Goal: Transaction & Acquisition: Obtain resource

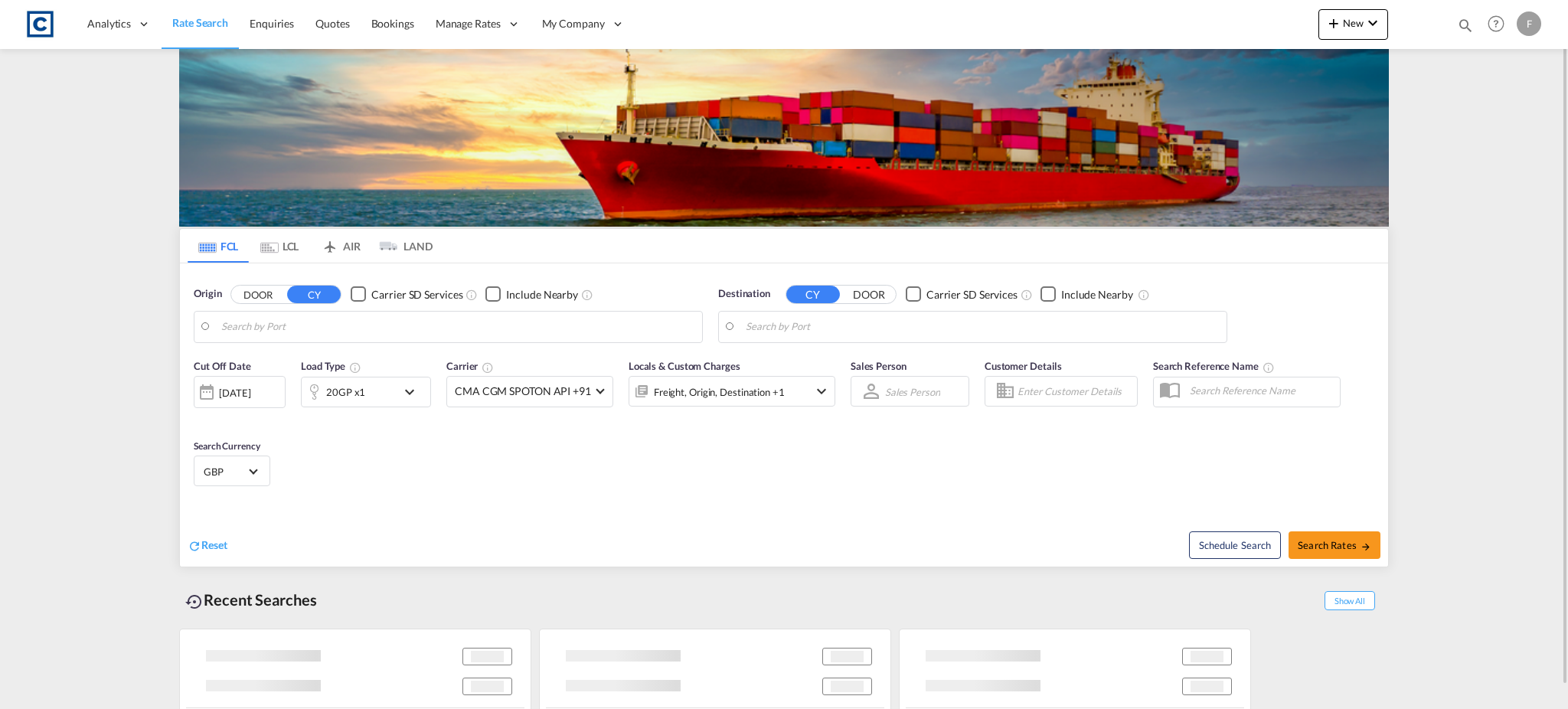
type input "GB-PR6, Chorley"
type input "Haiphong, VNHPH"
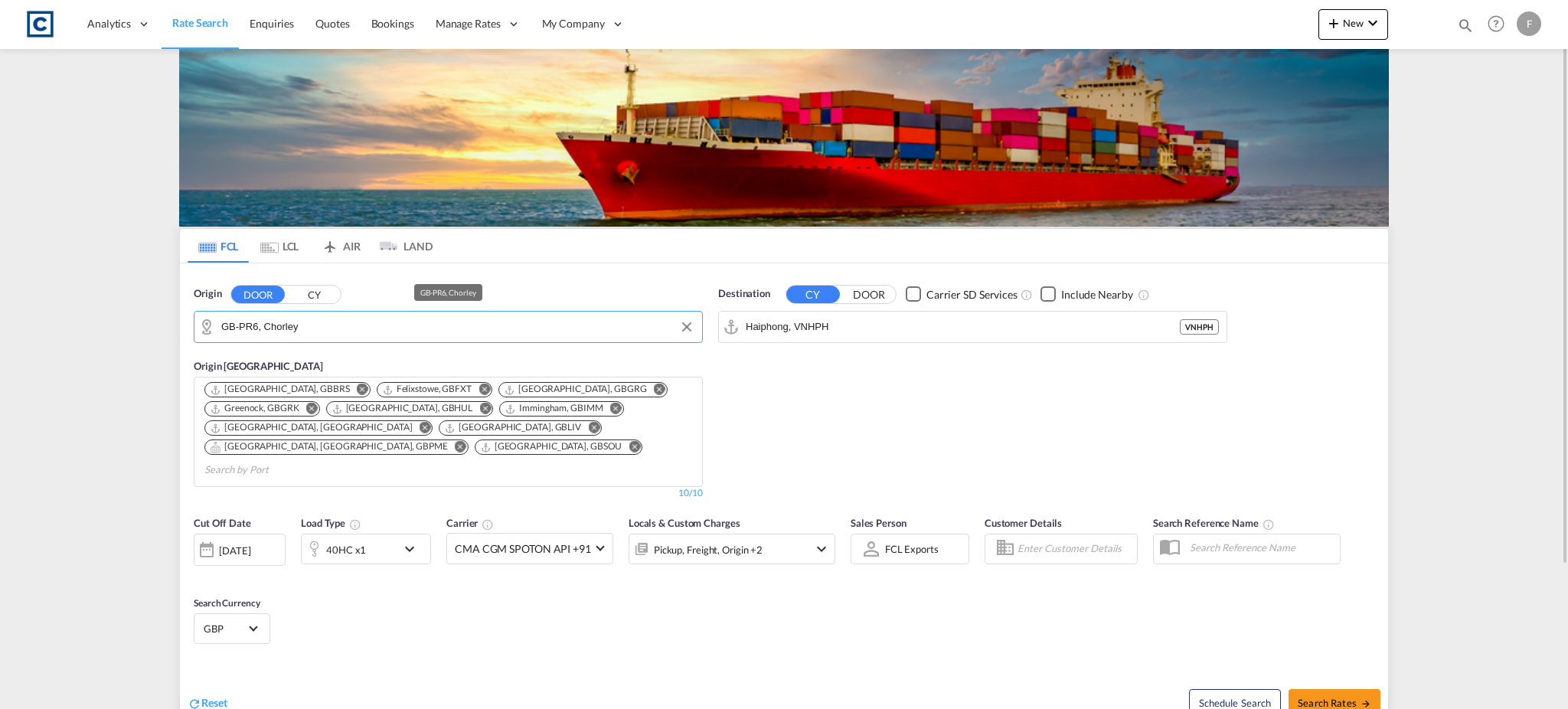
click at [291, 324] on input "GB-PR6, Chorley" at bounding box center [458, 327] width 473 height 23
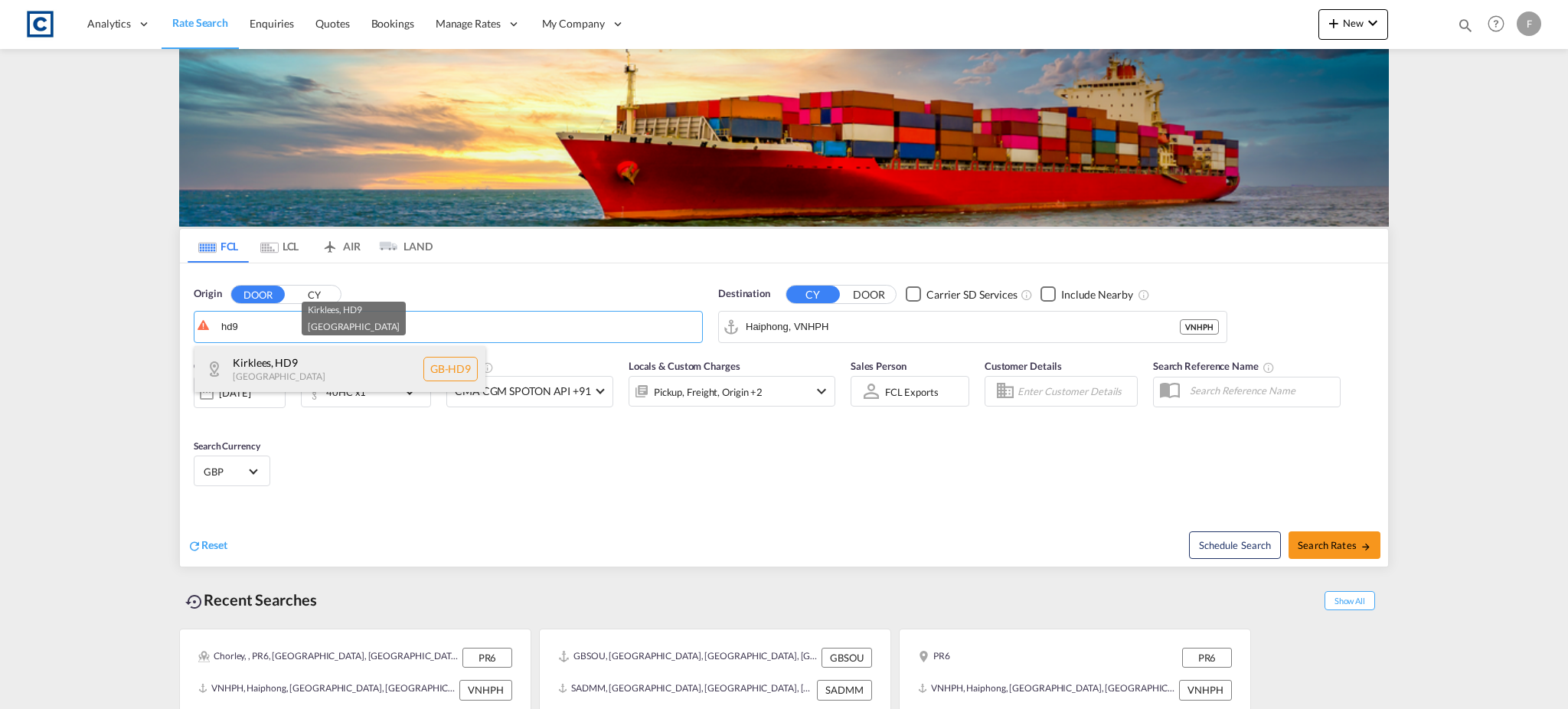
click at [319, 356] on div "Kirklees , HD9 [GEOGRAPHIC_DATA] [GEOGRAPHIC_DATA]-HD9" at bounding box center [339, 369] width 291 height 46
type input "GB-HD9, Kirklees"
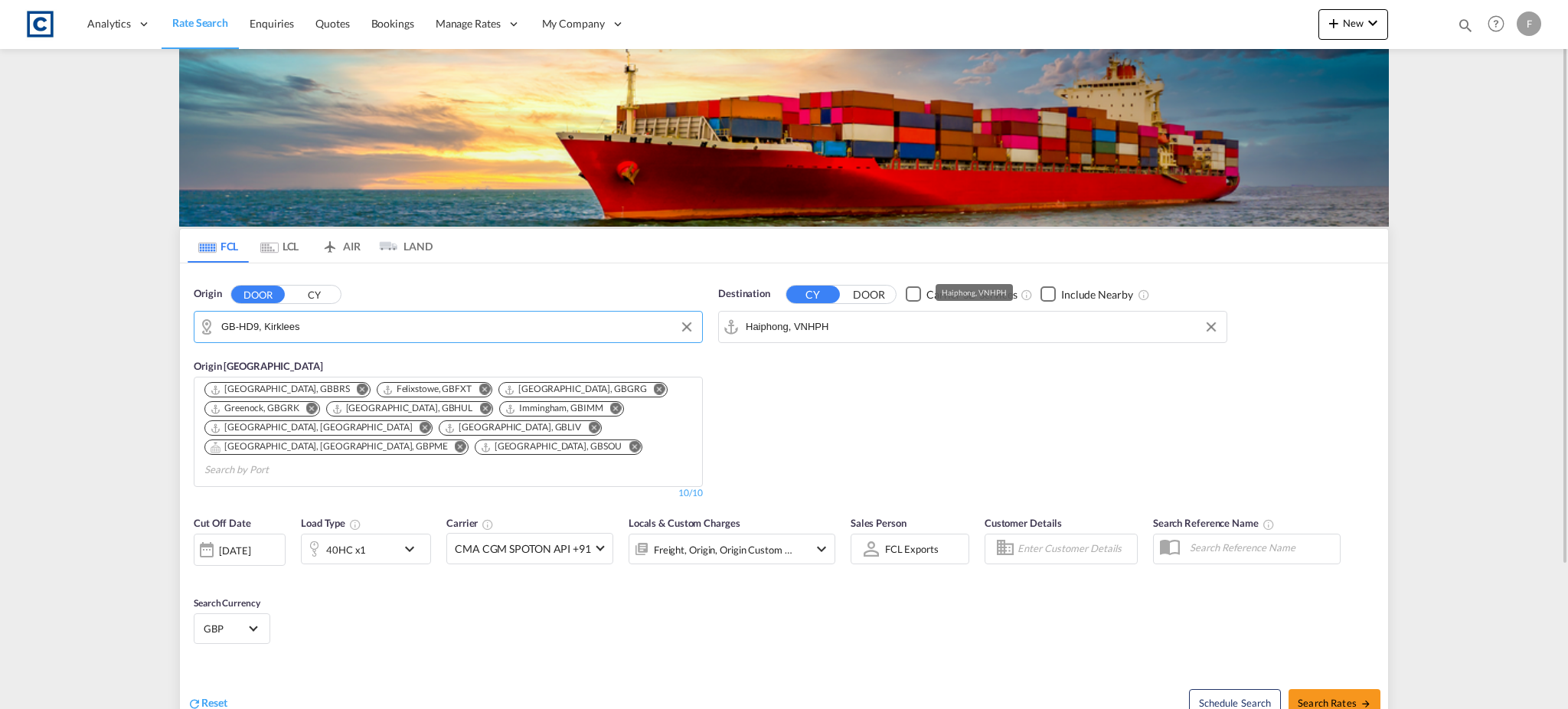
click at [803, 328] on input "Haiphong, VNHPH" at bounding box center [982, 327] width 473 height 23
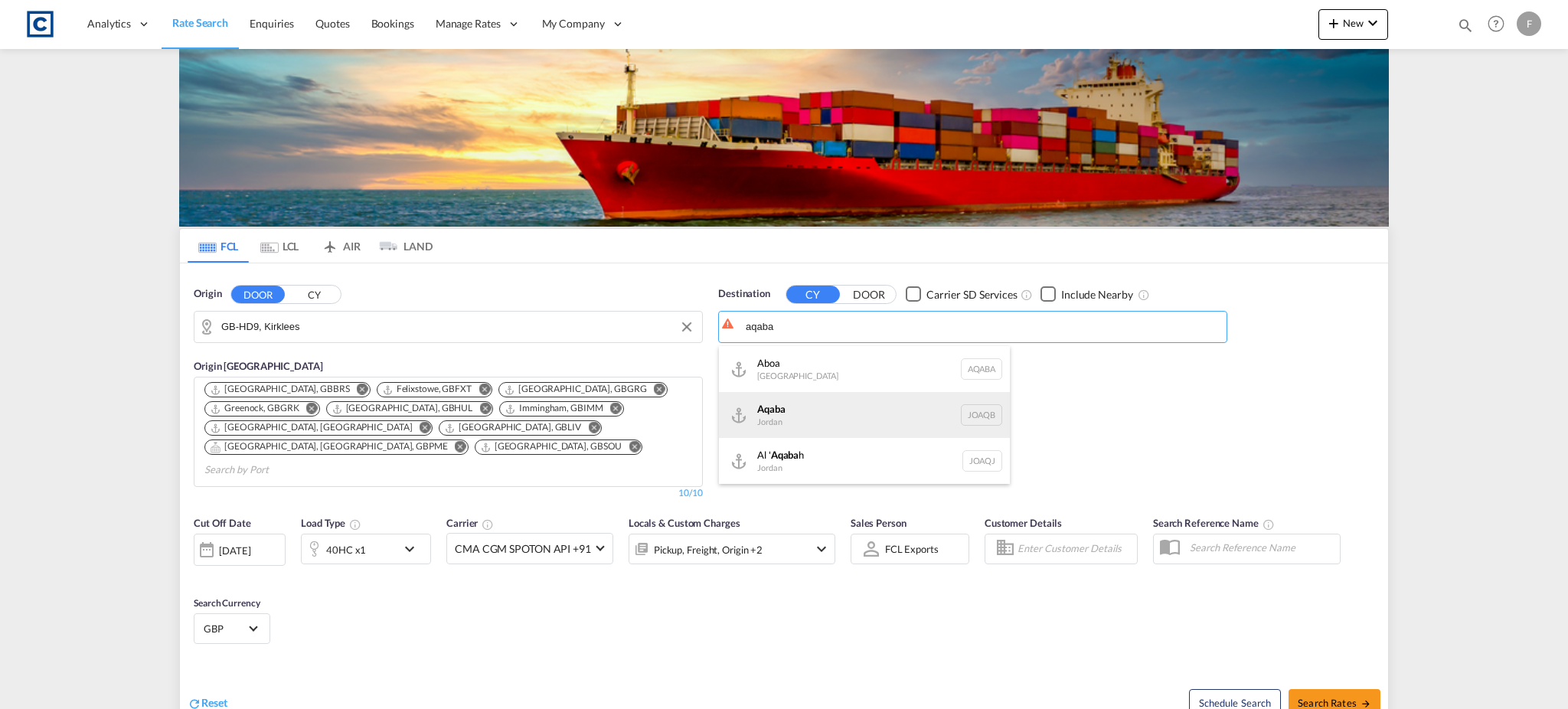
click at [863, 409] on div "Aqaba Jordan JOAQB" at bounding box center [865, 415] width 291 height 46
type input "Aqaba, JOAQB"
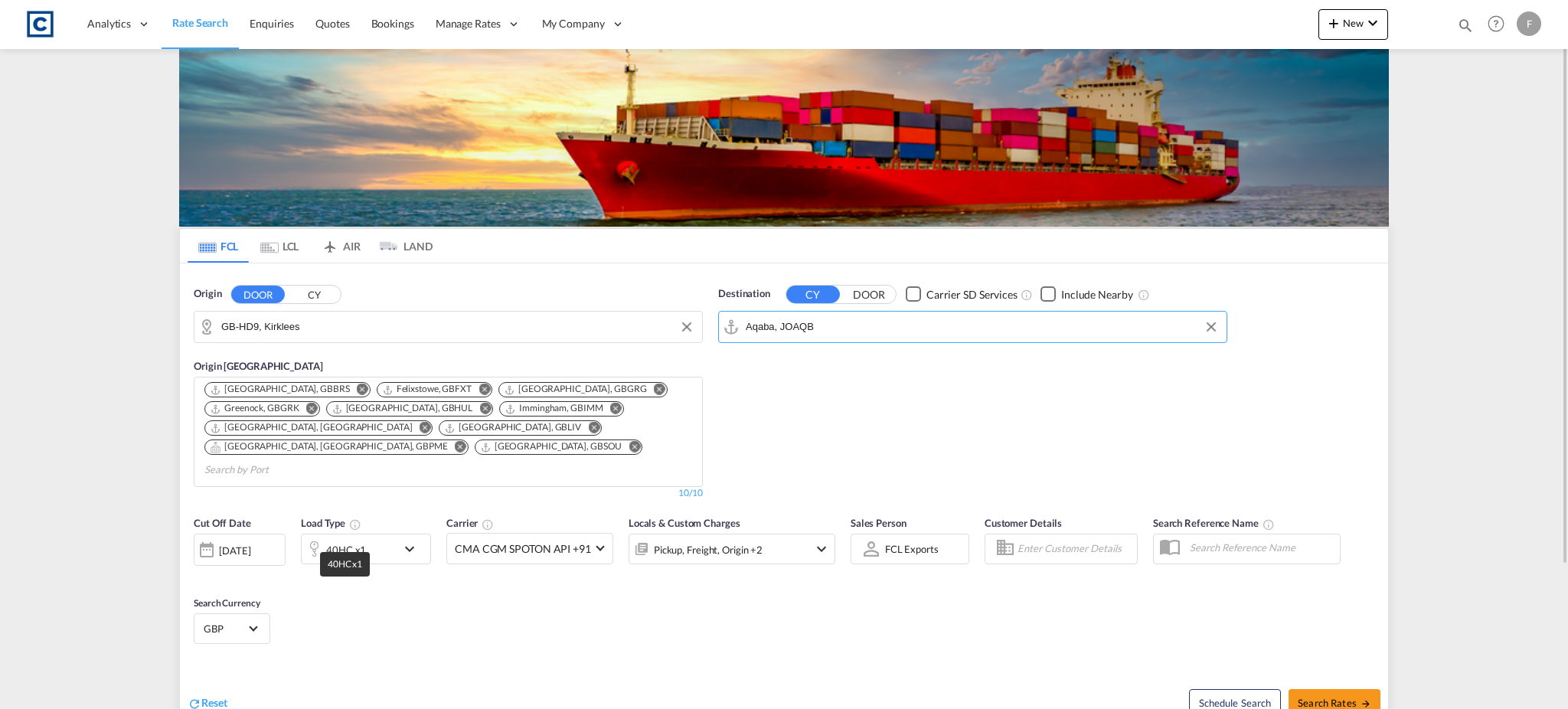
click at [339, 539] on div "40HC x1" at bounding box center [346, 550] width 40 height 22
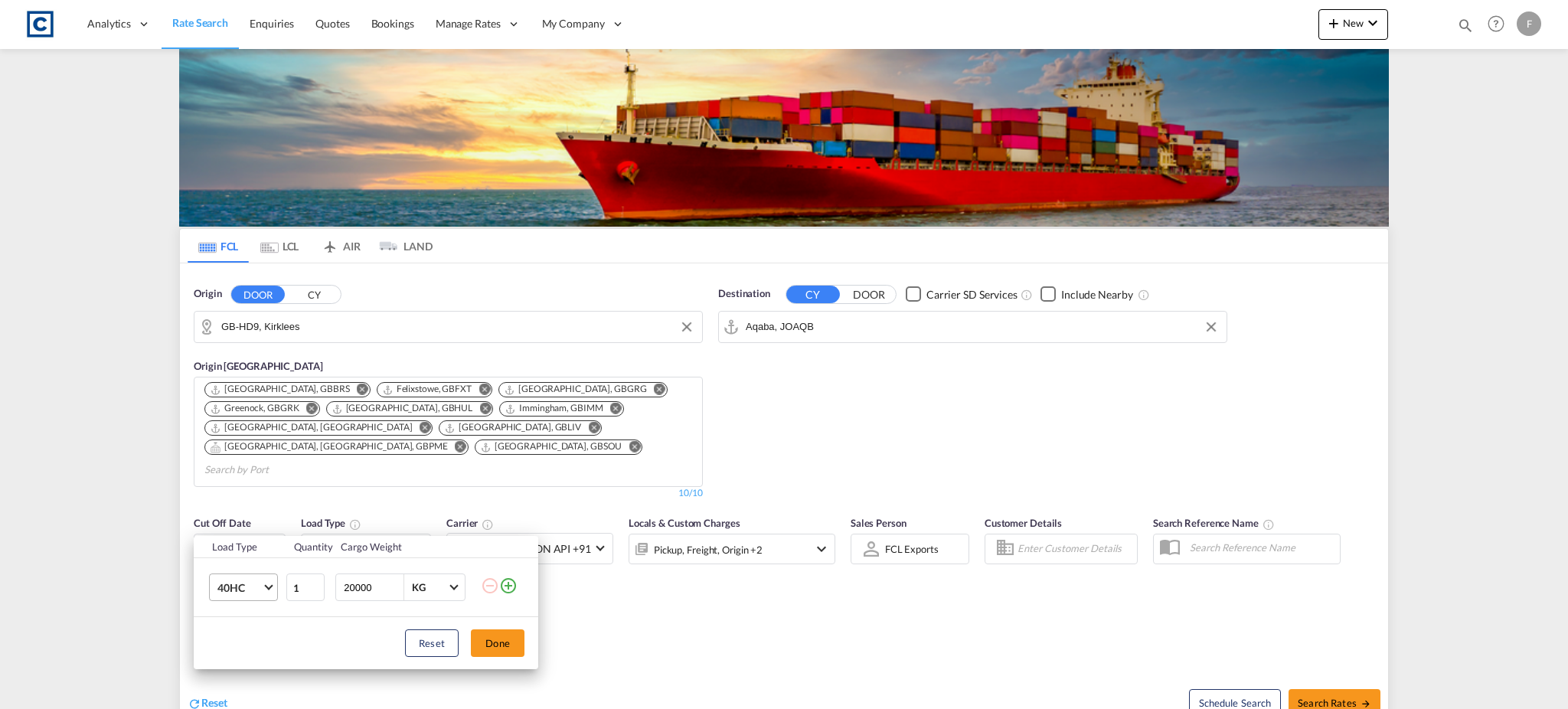
click at [230, 583] on span "40HC" at bounding box center [239, 588] width 44 height 15
click at [254, 519] on md-option "20GP" at bounding box center [257, 514] width 104 height 37
click at [509, 646] on button "Done" at bounding box center [498, 643] width 54 height 27
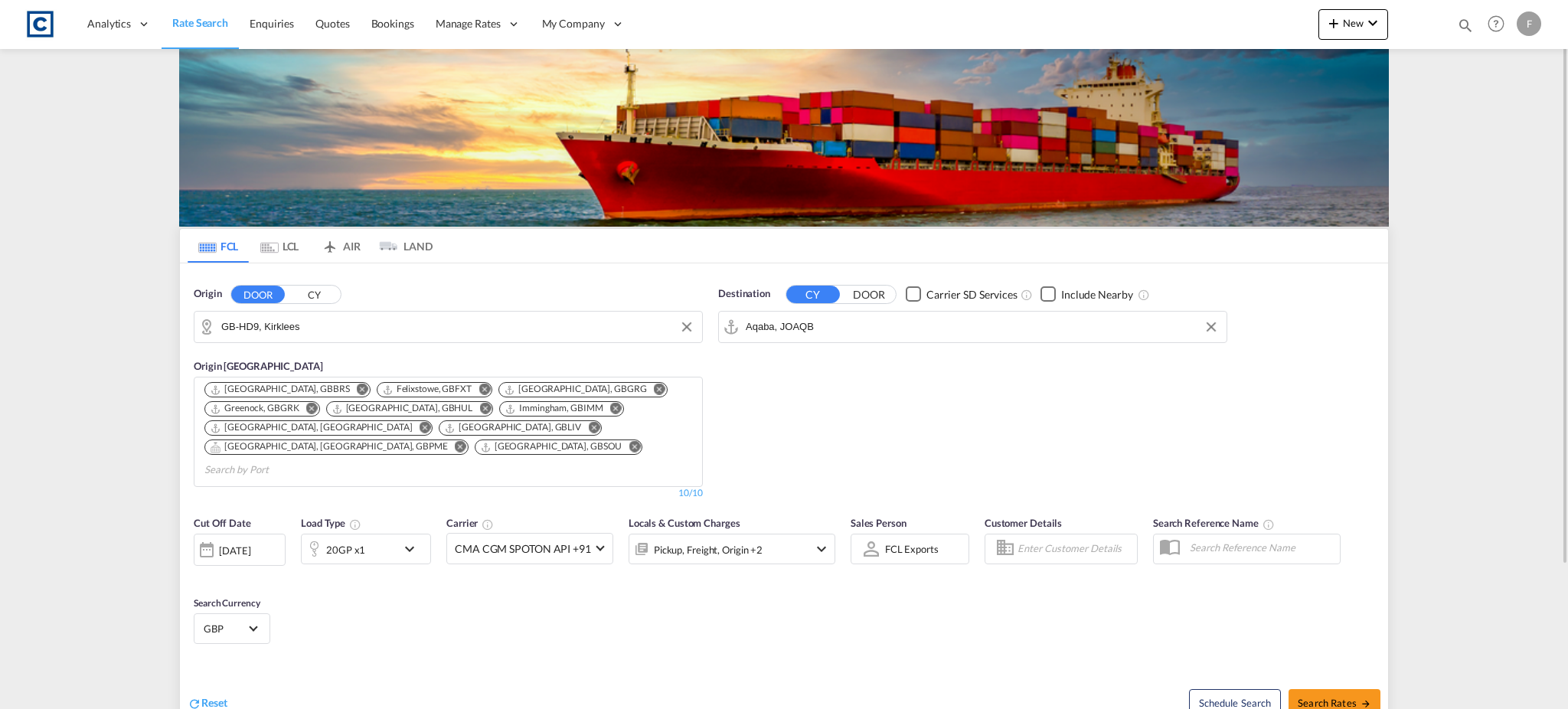
click at [259, 620] on div "GBP د.إ AED [GEOGRAPHIC_DATA] Dirham Af AFN Afghan afghani Lek ALL [GEOGRAPHIC_…" at bounding box center [231, 629] width 76 height 30
click at [255, 618] on md-select-value "GBP" at bounding box center [231, 628] width 59 height 22
click at [291, 586] on div at bounding box center [322, 597] width 246 height 23
click at [291, 595] on input "search" at bounding box center [317, 597] width 224 height 14
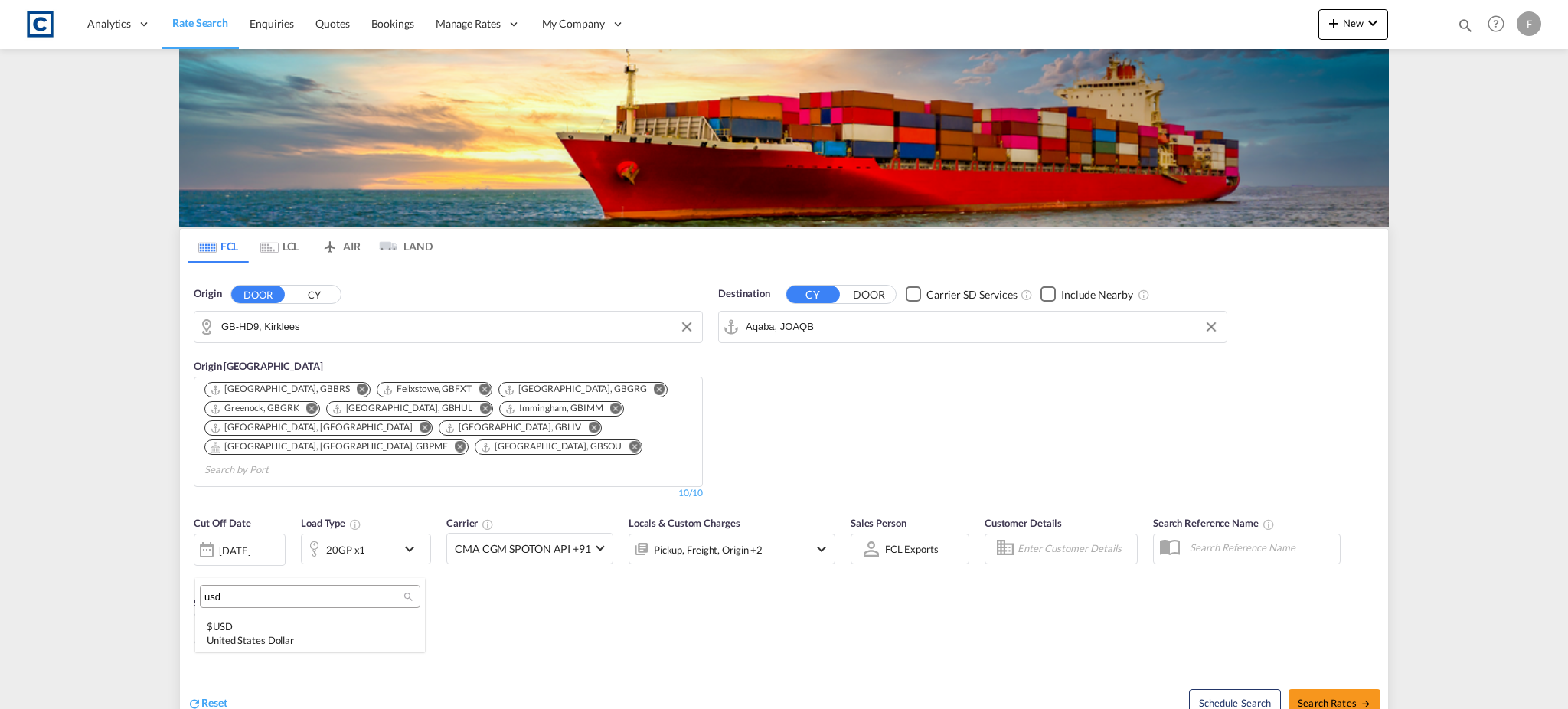
scroll to position [0, 0]
type input "usd"
click at [259, 622] on div "$ USD United States Dollar" at bounding box center [309, 633] width 206 height 27
click at [1329, 697] on span "Search Rates" at bounding box center [1335, 702] width 74 height 12
type input "HD9 to JOAQB / [DATE]"
